Goal: Transaction & Acquisition: Purchase product/service

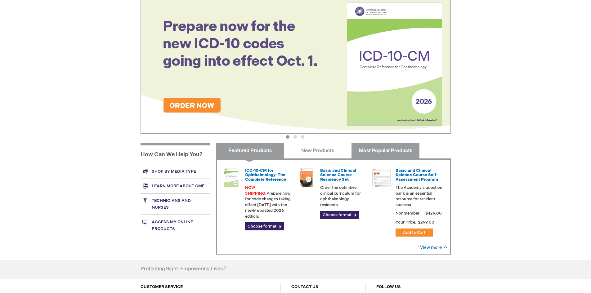
scroll to position [93, 0]
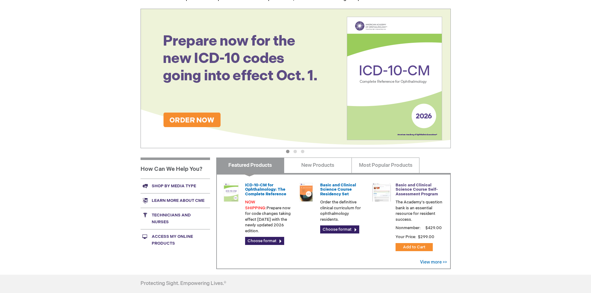
click at [421, 190] on link "Basic and Clinical Science Course Self-Assessment Program" at bounding box center [417, 190] width 43 height 14
click at [411, 189] on link "Basic and Clinical Science Course Self-Assessment Program" at bounding box center [417, 190] width 43 height 14
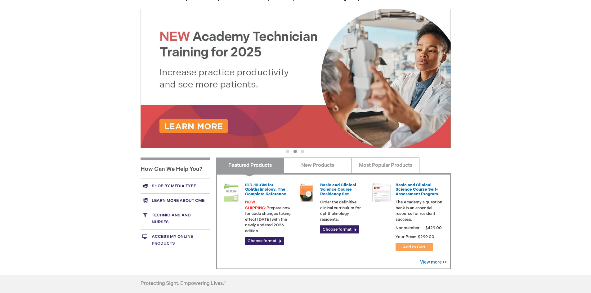
click at [419, 245] on span "Add to Cart" at bounding box center [414, 247] width 22 height 5
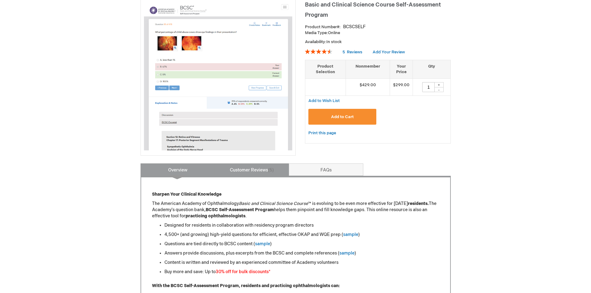
click at [263, 172] on link "Customer Reviews 5" at bounding box center [252, 169] width 74 height 12
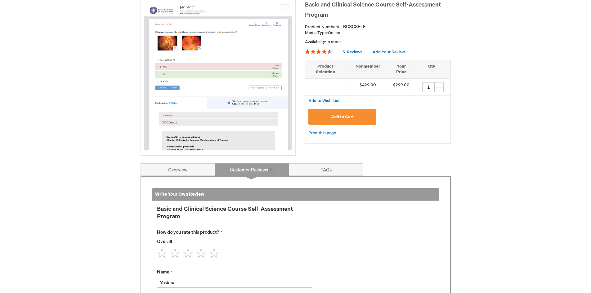
scroll to position [257, 0]
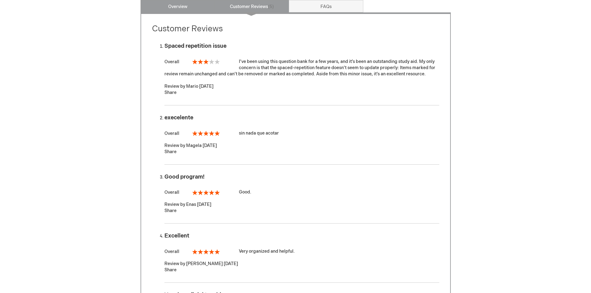
click at [189, 7] on link "Overview" at bounding box center [178, 6] width 74 height 12
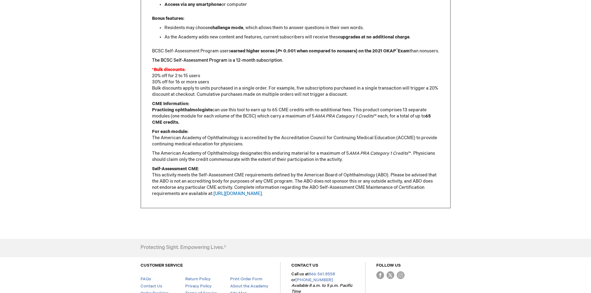
scroll to position [288, 0]
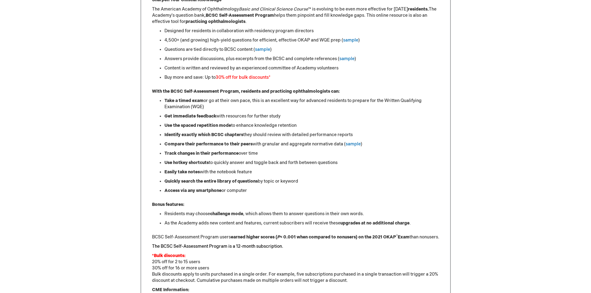
click at [243, 78] on font "30% off for bulk discounts" at bounding box center [242, 77] width 53 height 5
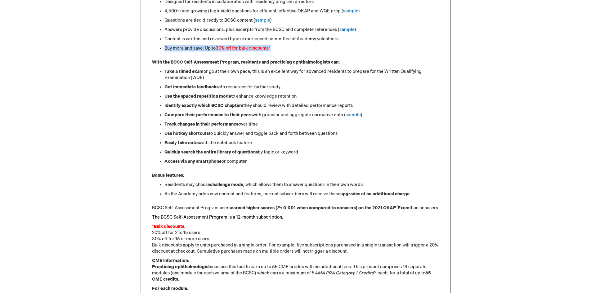
scroll to position [350, 0]
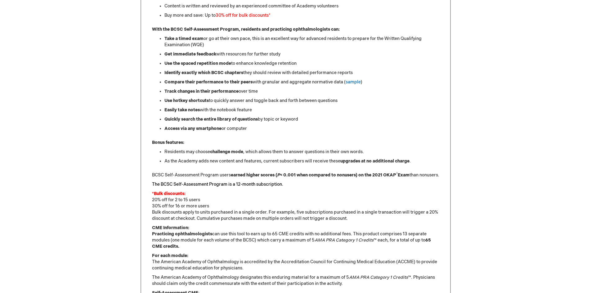
click at [151, 207] on div "Sharpen Your Clinical Knowledge The American Academy of Ophthalmology Basic and…" at bounding box center [296, 125] width 310 height 413
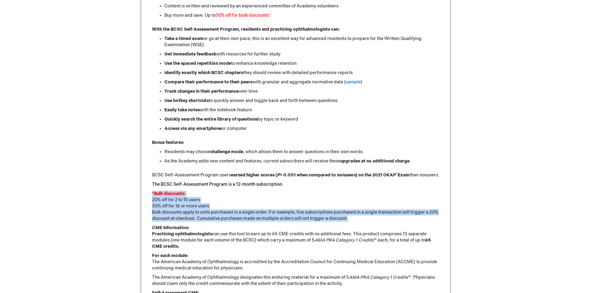
drag, startPoint x: 151, startPoint y: 198, endPoint x: 360, endPoint y: 228, distance: 210.9
click at [360, 228] on div "Sharpen Your Clinical Knowledge The American Academy of Ophthalmology Basic and…" at bounding box center [296, 125] width 310 height 413
click at [360, 222] on p "*Bulk discounts: 20% off for 2 to 15 users 30% off for 16 or more users Bulk di…" at bounding box center [295, 206] width 287 height 31
drag, startPoint x: 360, startPoint y: 228, endPoint x: 153, endPoint y: 207, distance: 207.7
click at [153, 207] on p "*Bulk discounts: 20% off for 2 to 15 users 30% off for 16 or more users Bulk di…" at bounding box center [295, 206] width 287 height 31
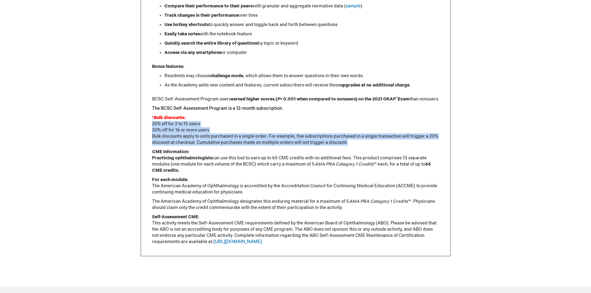
scroll to position [443, 0]
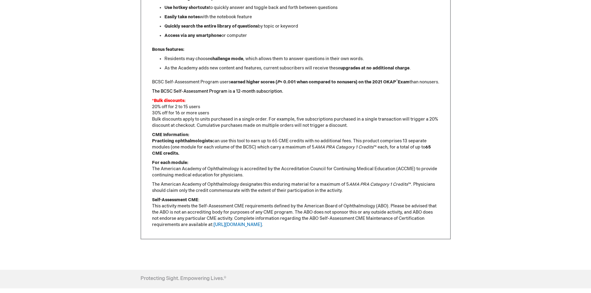
click at [241, 187] on div "Sharpen Your Clinical Knowledge The American Academy of Ophthalmology Basic and…" at bounding box center [295, 35] width 287 height 386
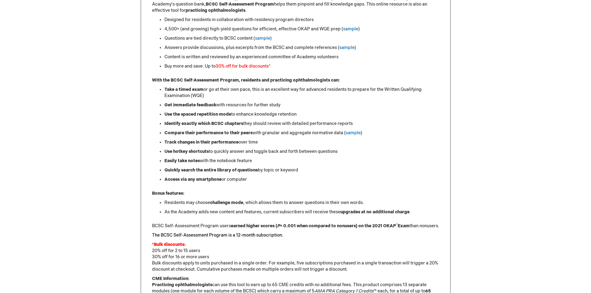
scroll to position [132, 0]
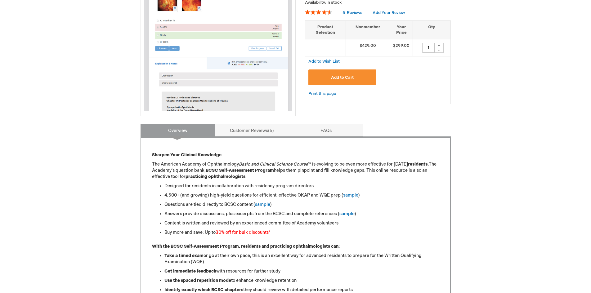
click at [432, 47] on input "1" at bounding box center [428, 48] width 12 height 10
drag, startPoint x: 429, startPoint y: 47, endPoint x: 414, endPoint y: 48, distance: 14.3
click at [414, 48] on td "1 + -" at bounding box center [432, 47] width 38 height 17
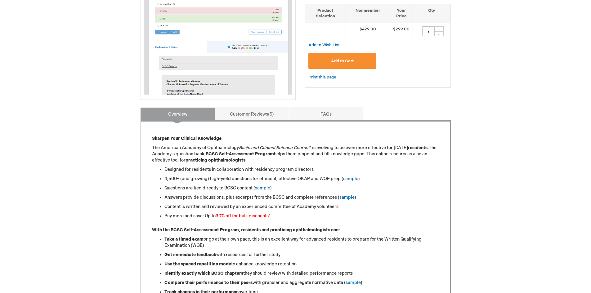
scroll to position [39, 0]
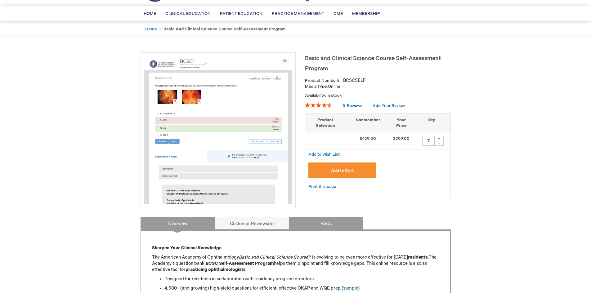
type input "7"
click at [344, 219] on link "FAQs" at bounding box center [326, 223] width 74 height 12
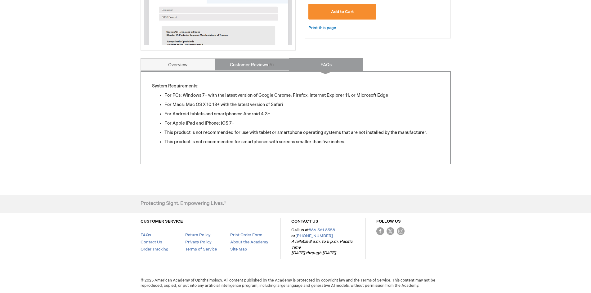
click at [239, 62] on link "Customer Reviews 5" at bounding box center [252, 64] width 74 height 12
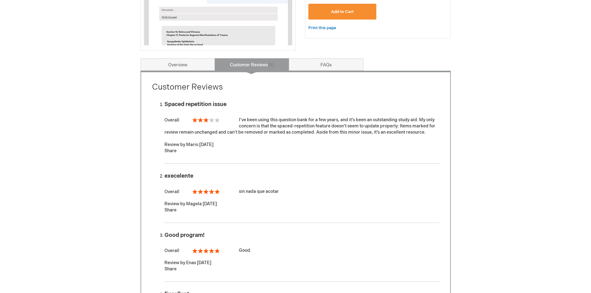
scroll to position [257, 0]
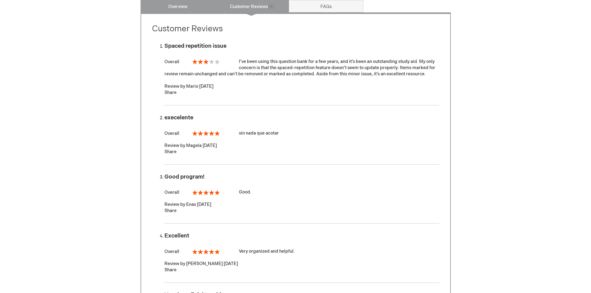
click at [190, 6] on link "Overview" at bounding box center [178, 6] width 74 height 12
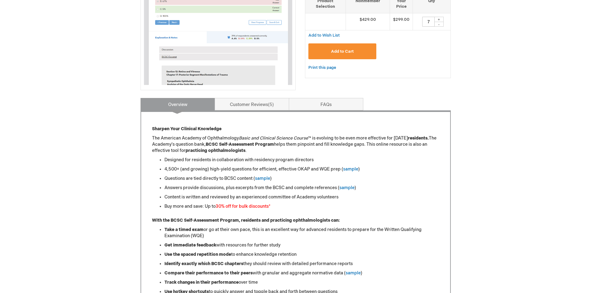
scroll to position [59, 0]
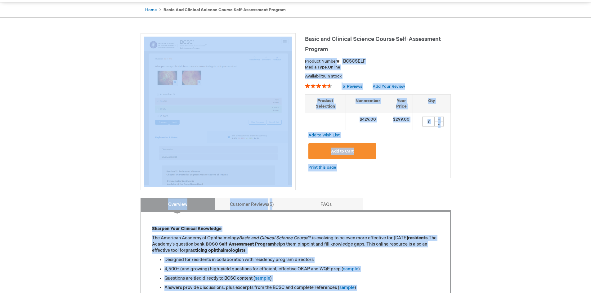
drag, startPoint x: 338, startPoint y: 48, endPoint x: 302, endPoint y: 38, distance: 37.2
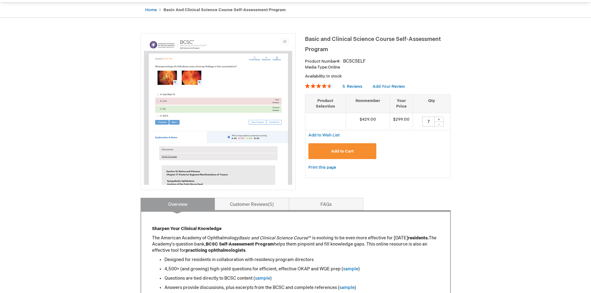
click at [307, 41] on span "Basic and Clinical Science Course Self-Assessment Program" at bounding box center [373, 44] width 136 height 17
click at [320, 46] on span "Basic and Clinical Science Course Self-Assessment Program" at bounding box center [373, 44] width 136 height 17
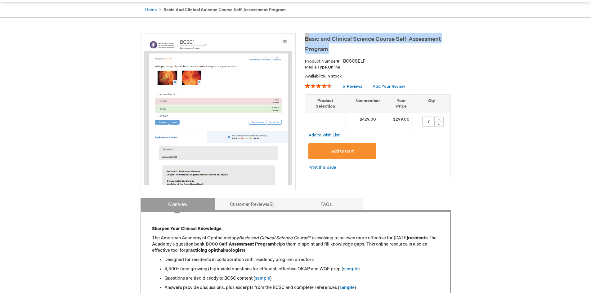
click at [320, 46] on span "Basic and Clinical Science Course Self-Assessment Program" at bounding box center [373, 44] width 136 height 17
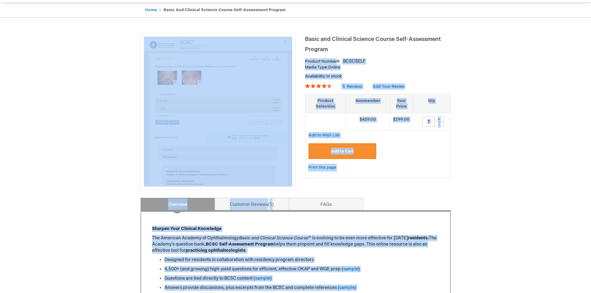
drag, startPoint x: 327, startPoint y: 47, endPoint x: 301, endPoint y: 37, distance: 28.1
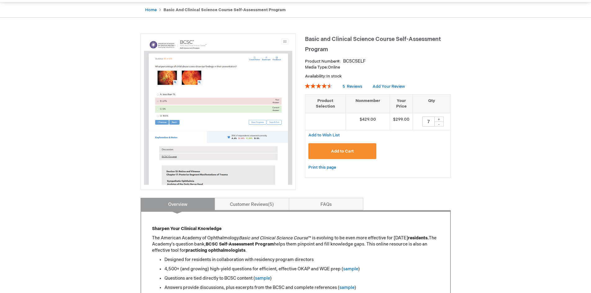
click at [311, 43] on h1 "Basic and Clinical Science Course Self-Assessment Program" at bounding box center [378, 43] width 146 height 20
drag, startPoint x: 328, startPoint y: 47, endPoint x: 312, endPoint y: 44, distance: 16.4
click at [312, 44] on h1 "Basic and Clinical Science Course Self-Assessment Program" at bounding box center [378, 43] width 146 height 20
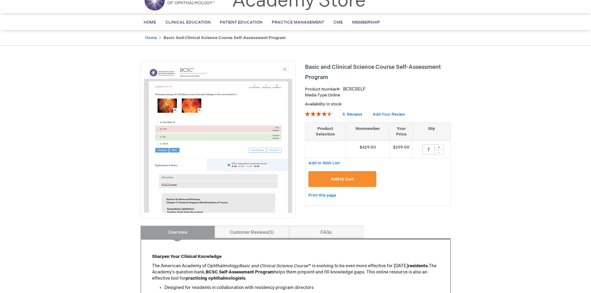
scroll to position [31, 0]
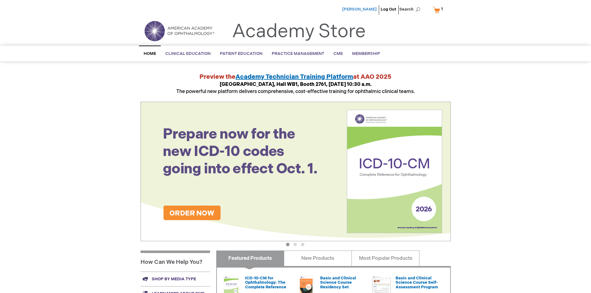
click at [368, 9] on span "[PERSON_NAME]" at bounding box center [359, 9] width 34 height 5
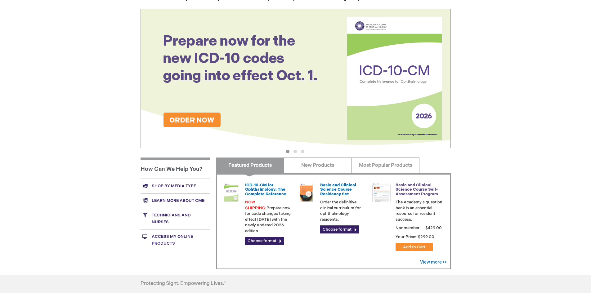
click at [412, 191] on link "Basic and Clinical Science Course Self-Assessment Program" at bounding box center [417, 190] width 43 height 14
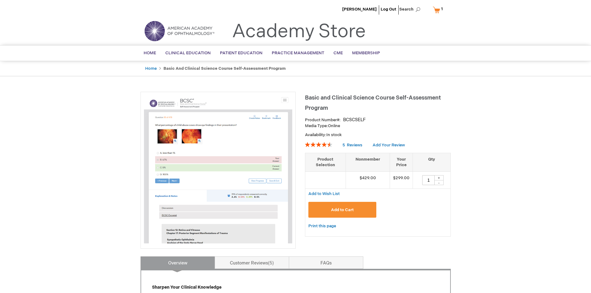
click at [399, 179] on td "$299.00" at bounding box center [401, 180] width 23 height 17
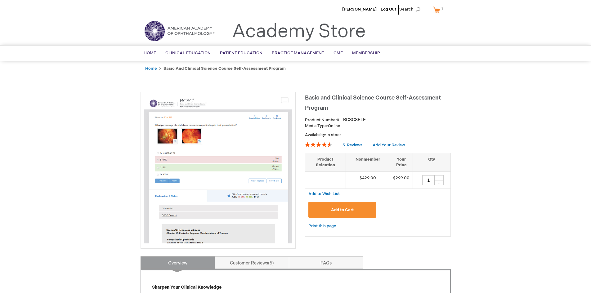
click at [402, 210] on div "Add to Cart" at bounding box center [377, 212] width 139 height 20
drag, startPoint x: 430, startPoint y: 181, endPoint x: 419, endPoint y: 182, distance: 11.2
click at [419, 182] on div "1 + -" at bounding box center [431, 180] width 31 height 10
type input "12"
